Goal: Task Accomplishment & Management: Use online tool/utility

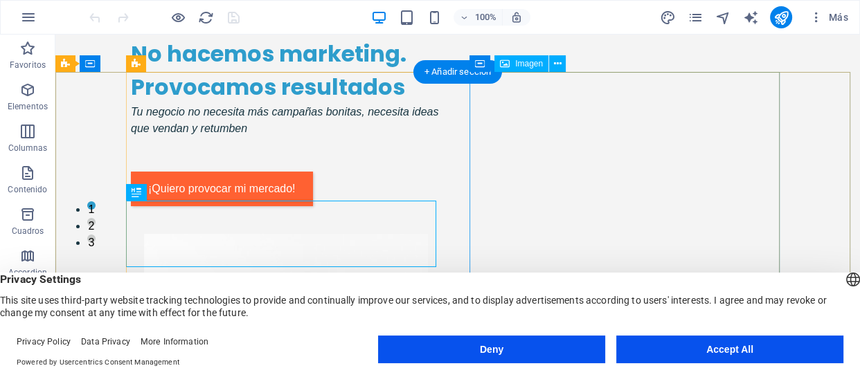
scroll to position [125, 0]
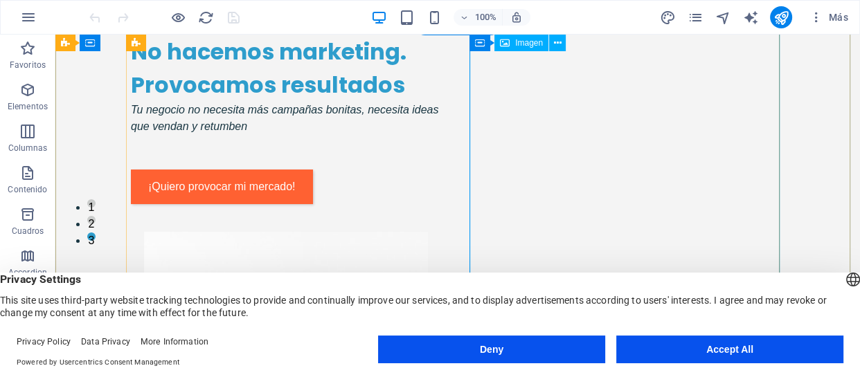
select select "px"
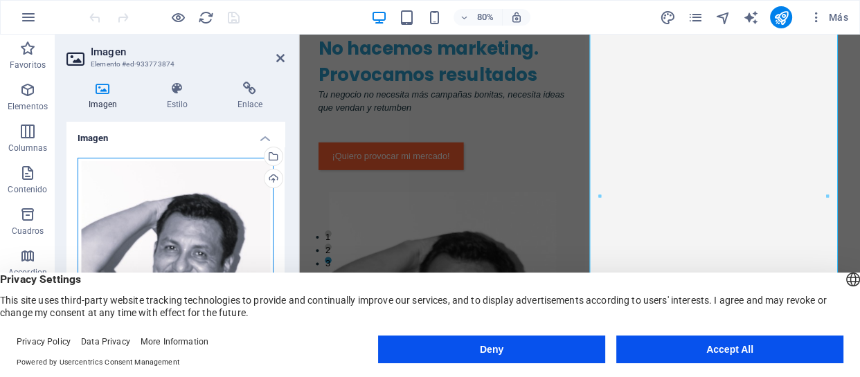
click at [188, 192] on div "Arrastra archivos aquí, haz clic para escoger archivos o selecciona archivos de…" at bounding box center [176, 303] width 196 height 291
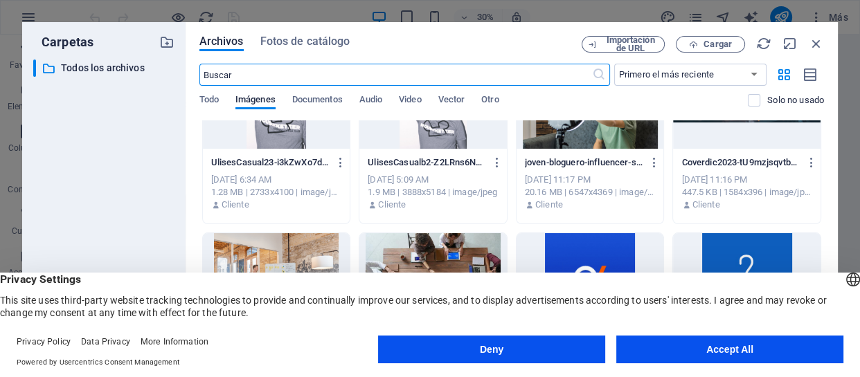
scroll to position [188, 0]
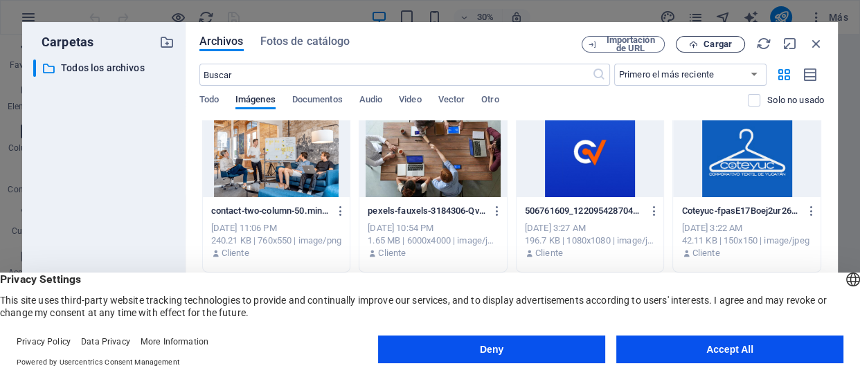
click at [716, 50] on button "Cargar" at bounding box center [709, 44] width 69 height 17
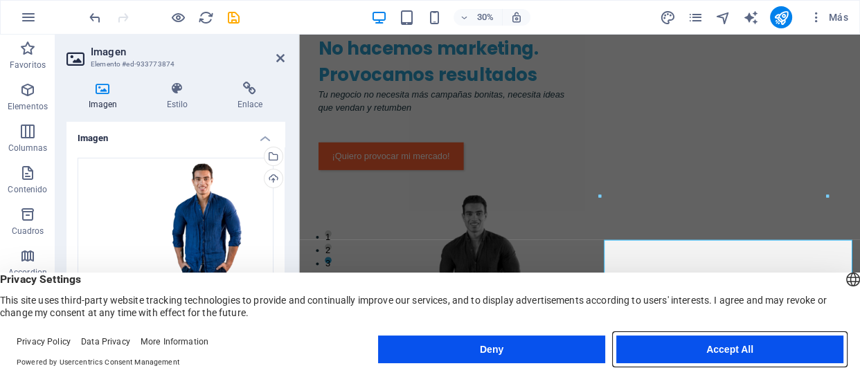
click at [747, 352] on button "Accept All" at bounding box center [729, 350] width 227 height 28
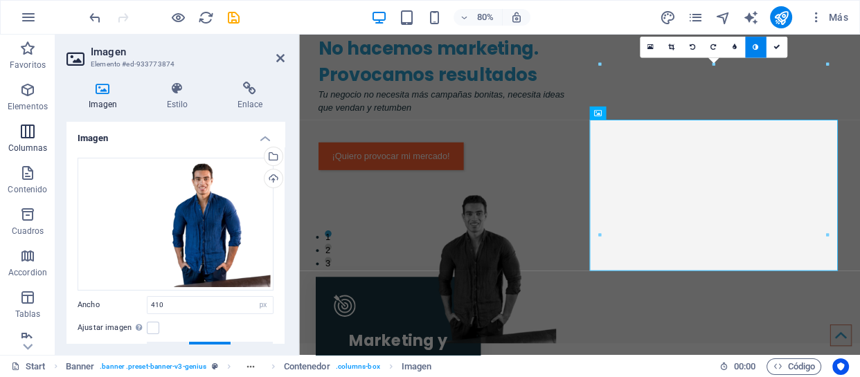
scroll to position [77, 0]
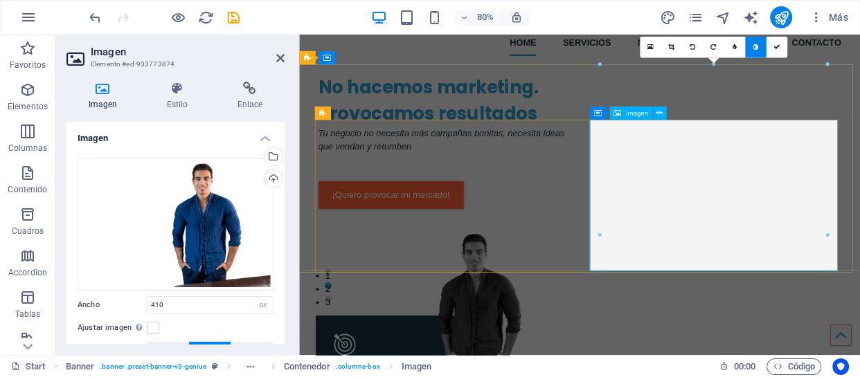
click at [633, 280] on figure at bounding box center [478, 374] width 310 height 189
click at [278, 55] on icon at bounding box center [280, 58] width 8 height 11
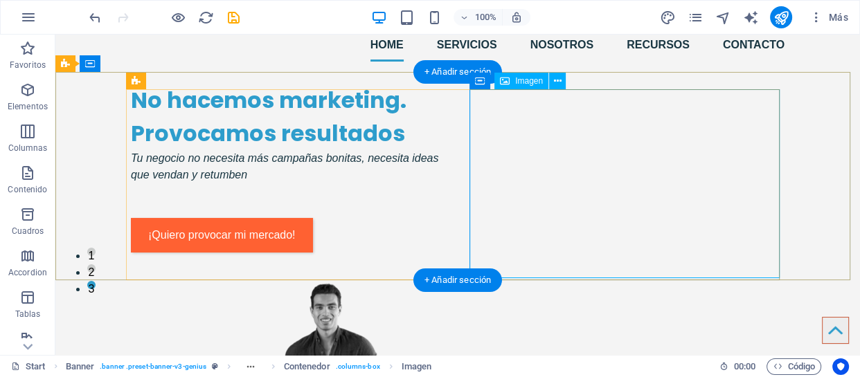
click at [441, 280] on figure at bounding box center [286, 374] width 310 height 189
select select "px"
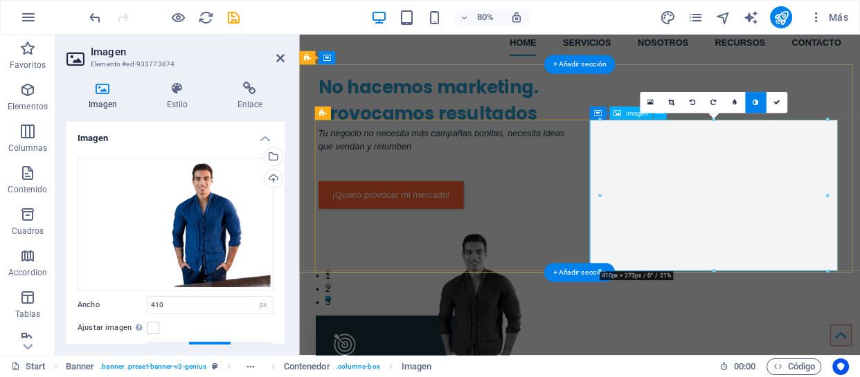
click at [633, 280] on figure at bounding box center [478, 374] width 310 height 189
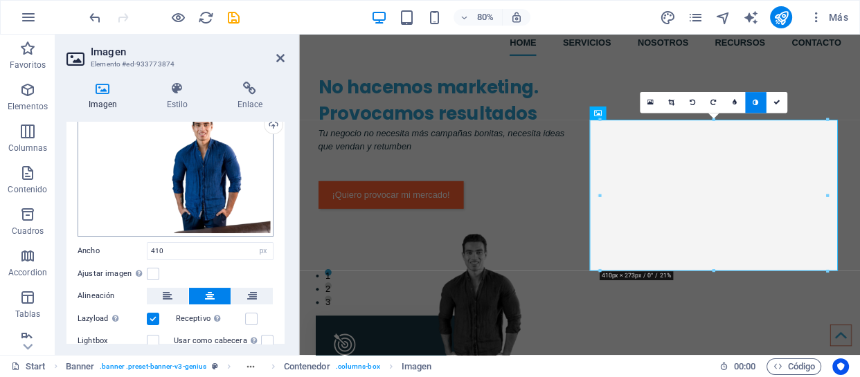
scroll to position [125, 0]
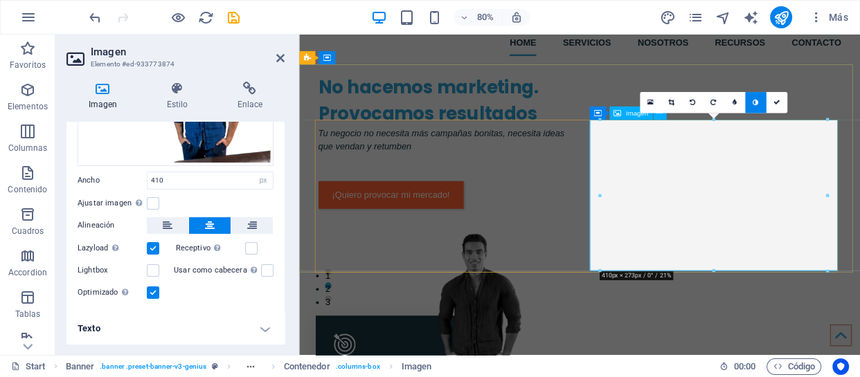
click at [633, 280] on figure at bounding box center [478, 374] width 310 height 189
click at [670, 105] on icon at bounding box center [671, 103] width 6 height 7
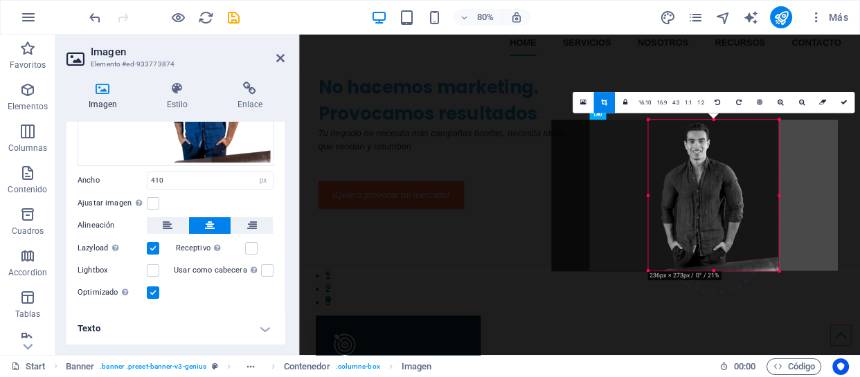
drag, startPoint x: 597, startPoint y: 194, endPoint x: 718, endPoint y: 192, distance: 121.1
click at [718, 192] on div "180 170 160 150 140 130 120 110 100 90 80 70 60 50 40 30 20 10 0 -10 -20 -30 -4…" at bounding box center [713, 195] width 131 height 151
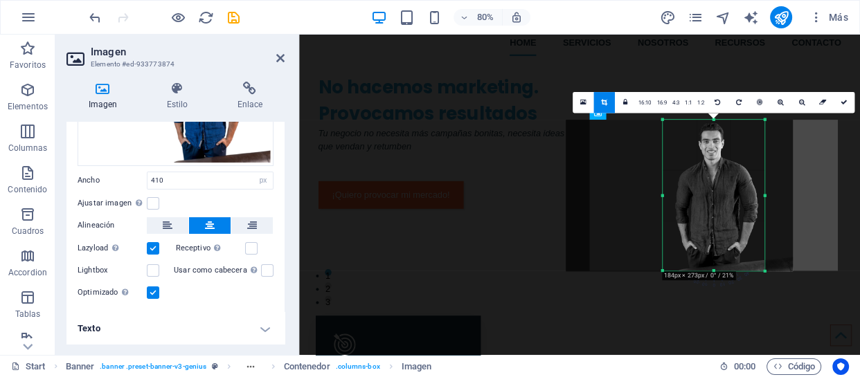
drag, startPoint x: 779, startPoint y: 195, endPoint x: 744, endPoint y: 200, distance: 35.6
click at [744, 200] on div "180 170 160 150 140 130 120 110 100 90 80 70 60 50 40 30 20 10 0 -10 -20 -30 -4…" at bounding box center [713, 195] width 102 height 151
click at [607, 101] on icon at bounding box center [604, 103] width 6 height 7
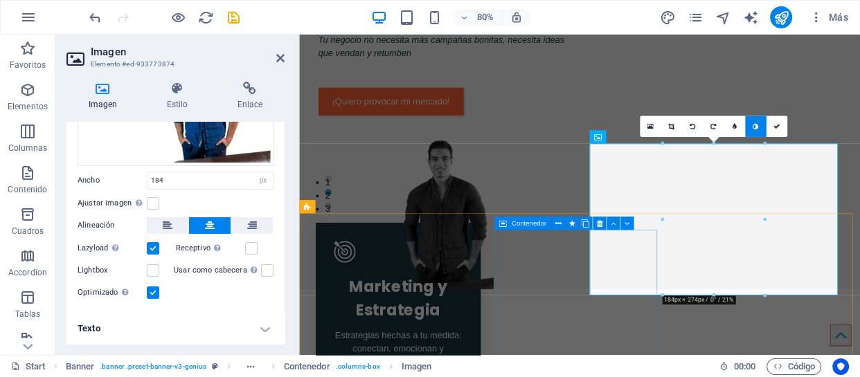
scroll to position [48, 0]
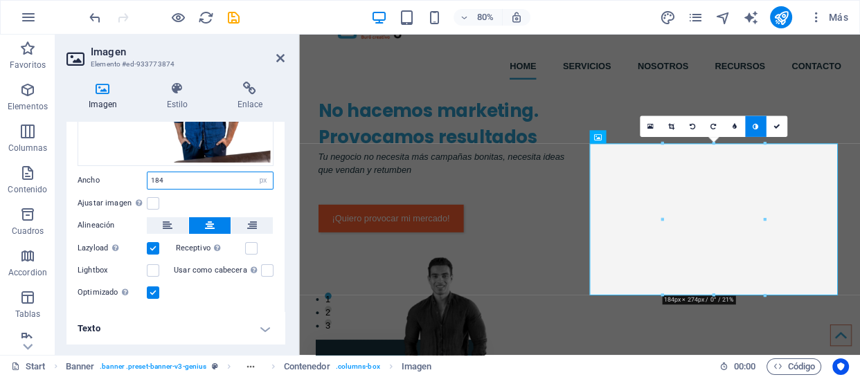
click at [228, 180] on input "184" at bounding box center [209, 180] width 125 height 17
drag, startPoint x: 223, startPoint y: 181, endPoint x: 113, endPoint y: 181, distance: 110.0
click at [113, 181] on div "Ancho 184 Predeterminado automático px rem % em vh vw" at bounding box center [176, 181] width 196 height 18
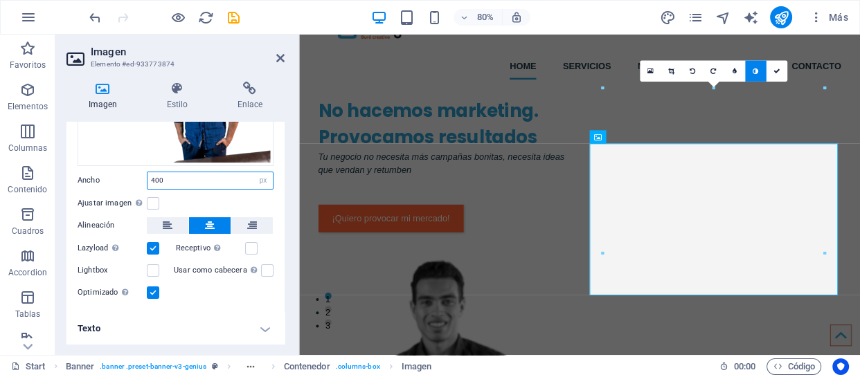
type input "400"
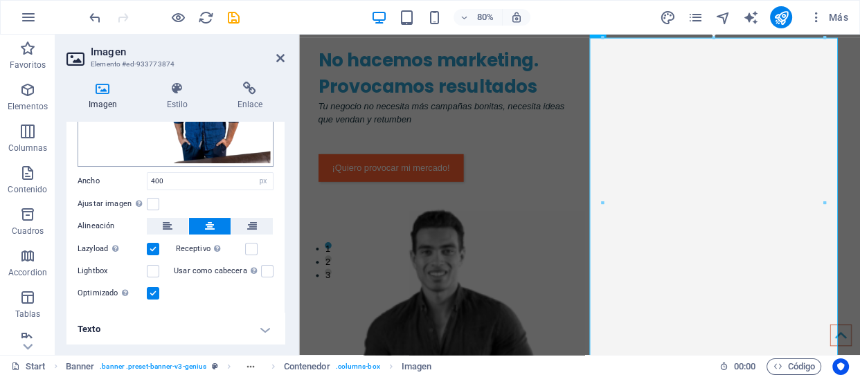
scroll to position [125, 0]
click at [194, 111] on div "Imagen Estilo Enlace Imagen Arrastra archivos aquí, haz clic para escoger archi…" at bounding box center [175, 213] width 218 height 262
click at [186, 91] on icon at bounding box center [177, 89] width 65 height 14
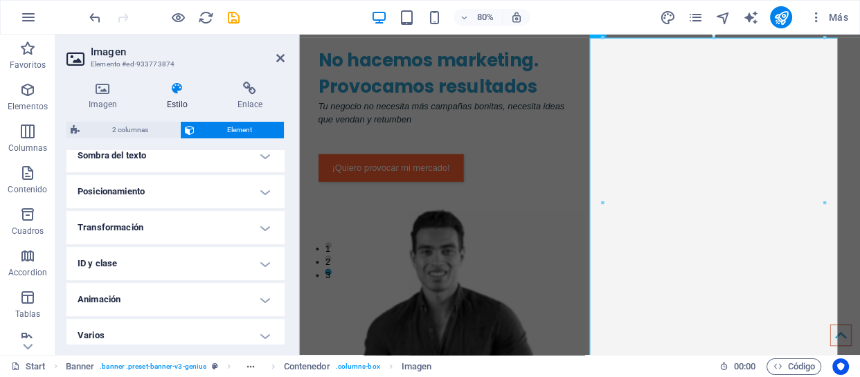
scroll to position [402, 0]
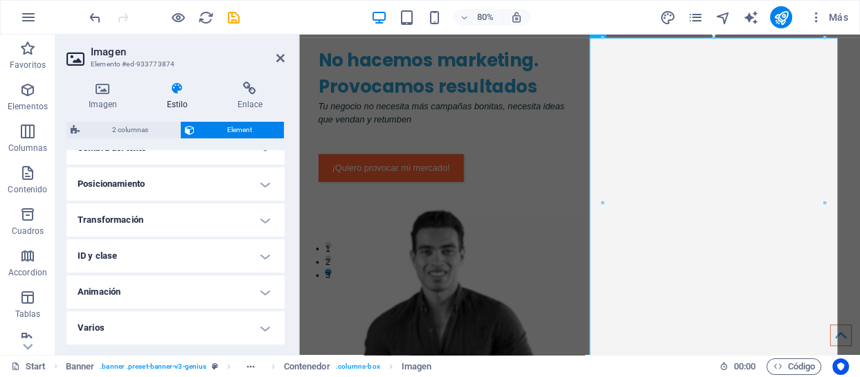
click at [249, 215] on h4 "Transformación" at bounding box center [175, 219] width 218 height 33
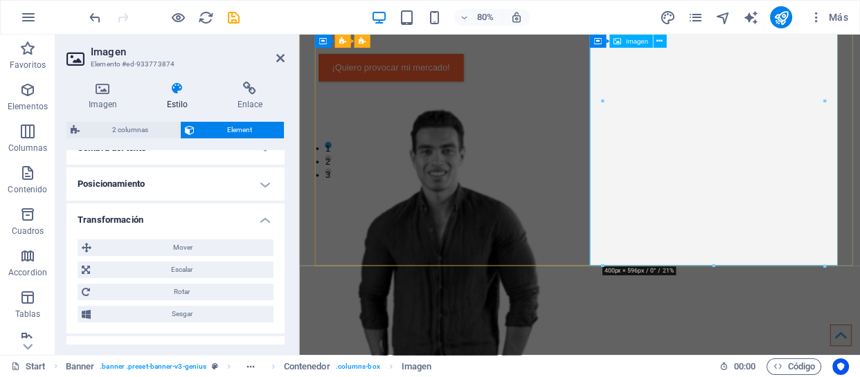
scroll to position [299, 0]
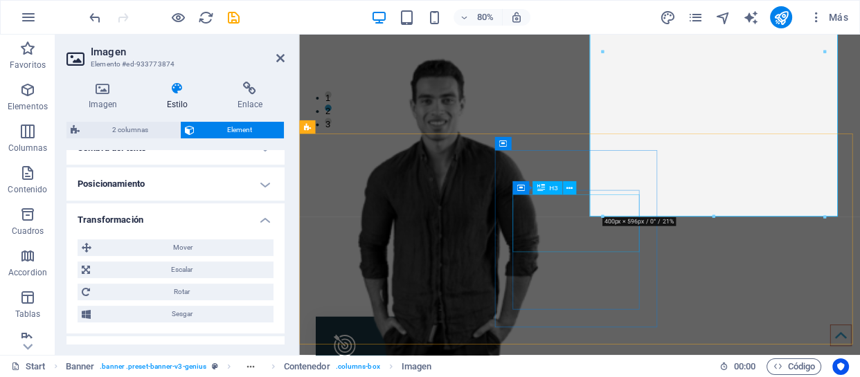
drag, startPoint x: 899, startPoint y: 250, endPoint x: 652, endPoint y: 293, distance: 250.8
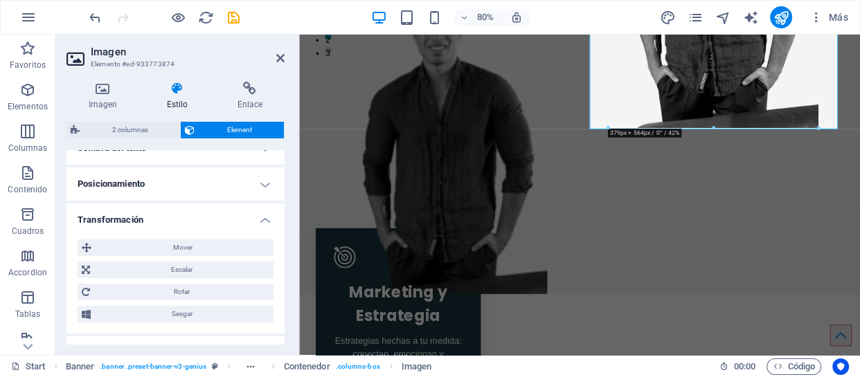
scroll to position [421, 0]
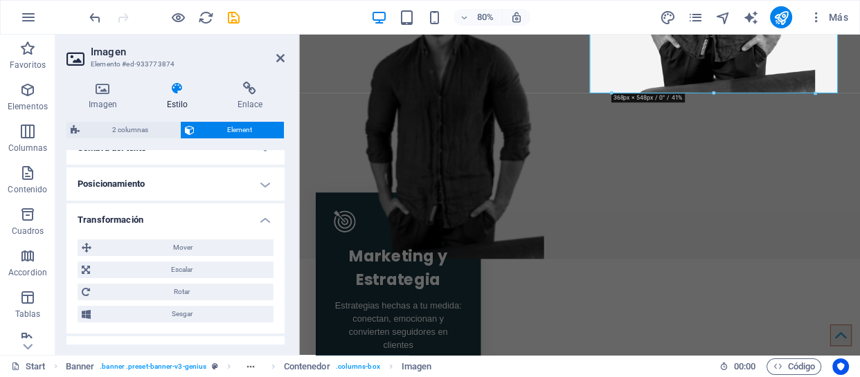
click at [681, 179] on div at bounding box center [754, 115] width 162 height 177
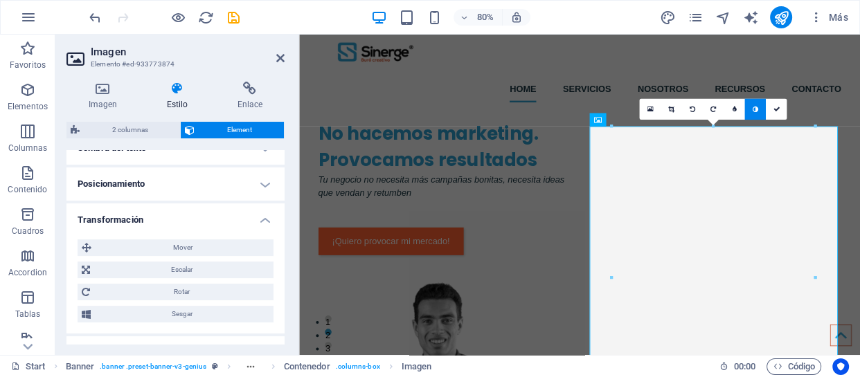
scroll to position [0, 0]
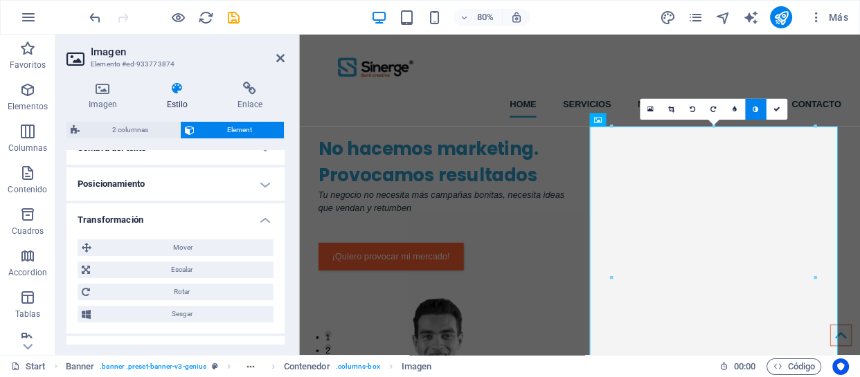
click at [759, 111] on link at bounding box center [755, 109] width 21 height 21
click at [753, 107] on icon at bounding box center [755, 109] width 6 height 7
click at [775, 106] on icon at bounding box center [775, 109] width 7 height 7
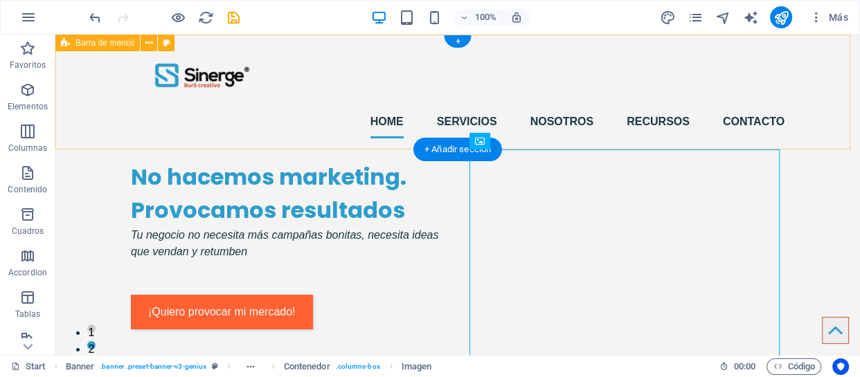
click at [830, 129] on div "Home Servicios Nosotros Recursos Contacto Menu" at bounding box center [457, 92] width 804 height 115
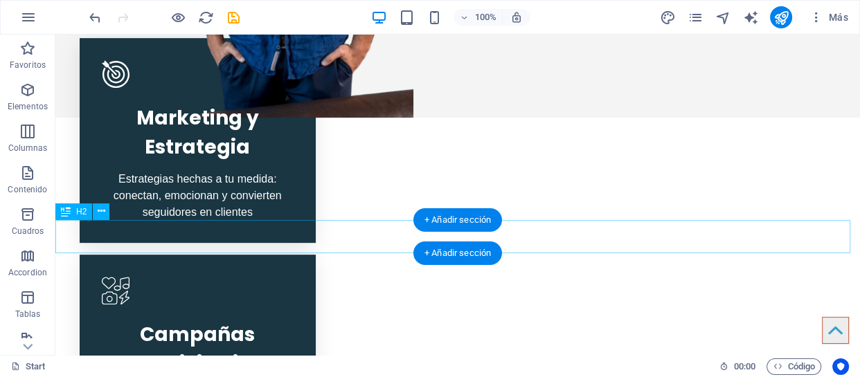
scroll to position [648, 0]
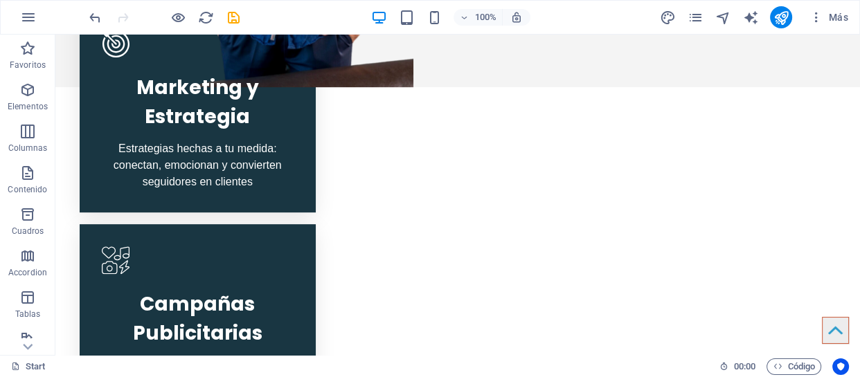
click at [791, 12] on div at bounding box center [781, 17] width 22 height 22
drag, startPoint x: 788, startPoint y: 20, endPoint x: 759, endPoint y: 23, distance: 28.5
click at [787, 20] on icon "publish" at bounding box center [781, 18] width 16 height 16
checkbox input "false"
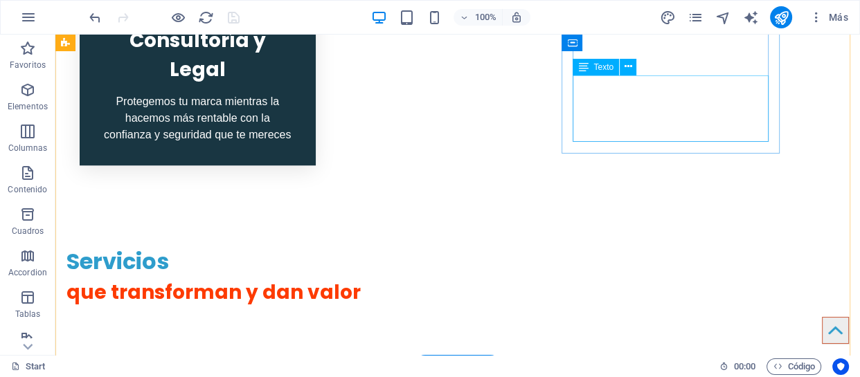
scroll to position [1151, 0]
